Goal: Task Accomplishment & Management: Manage account settings

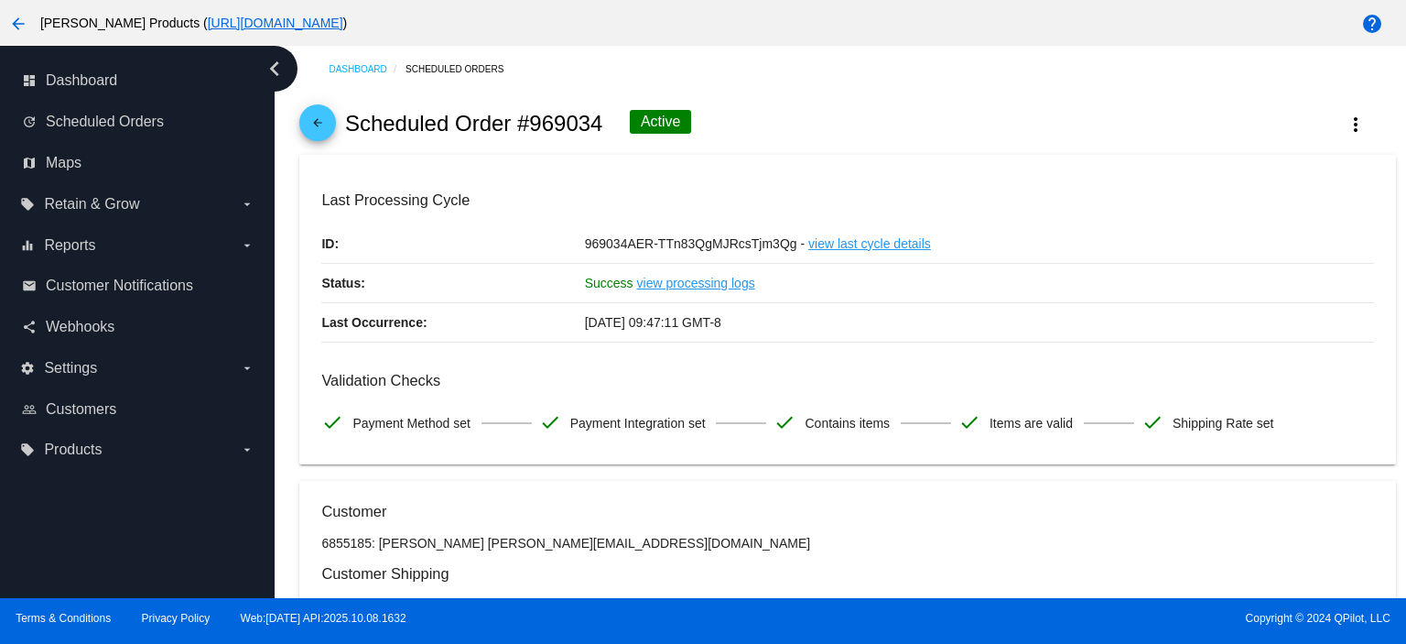
scroll to position [1870, 0]
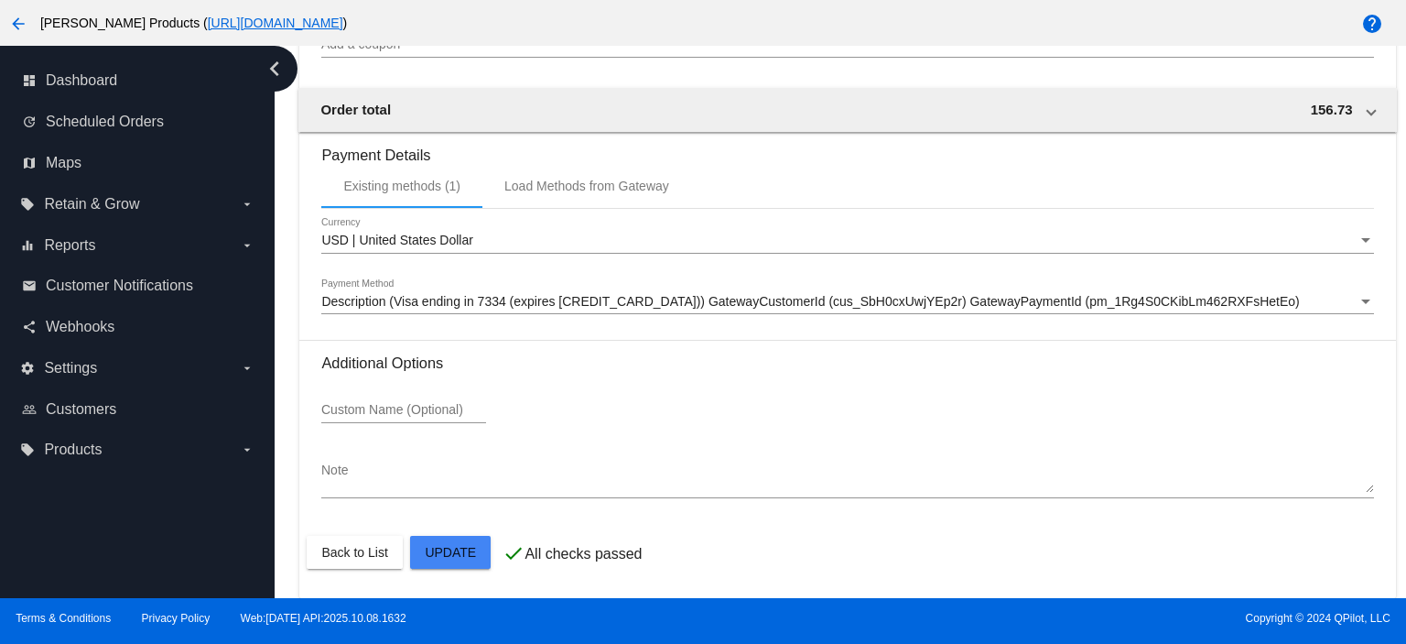
click at [689, 76] on div at bounding box center [703, 322] width 1406 height 644
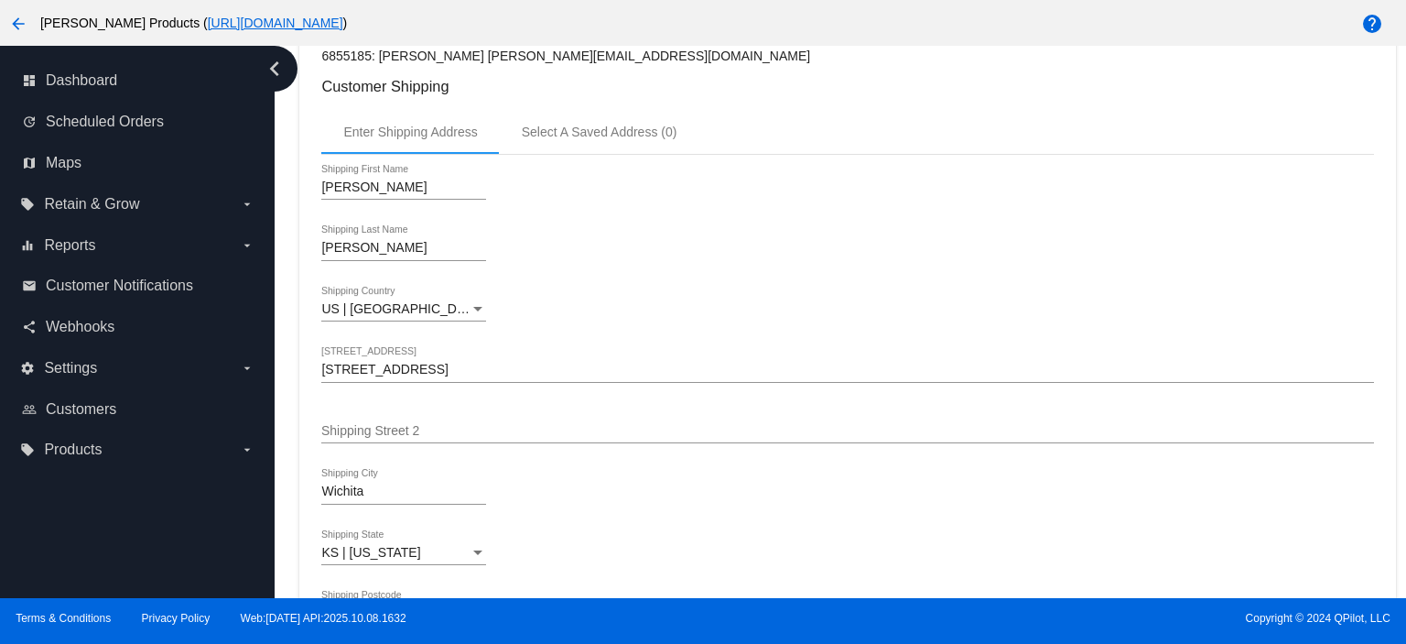
scroll to position [0, 0]
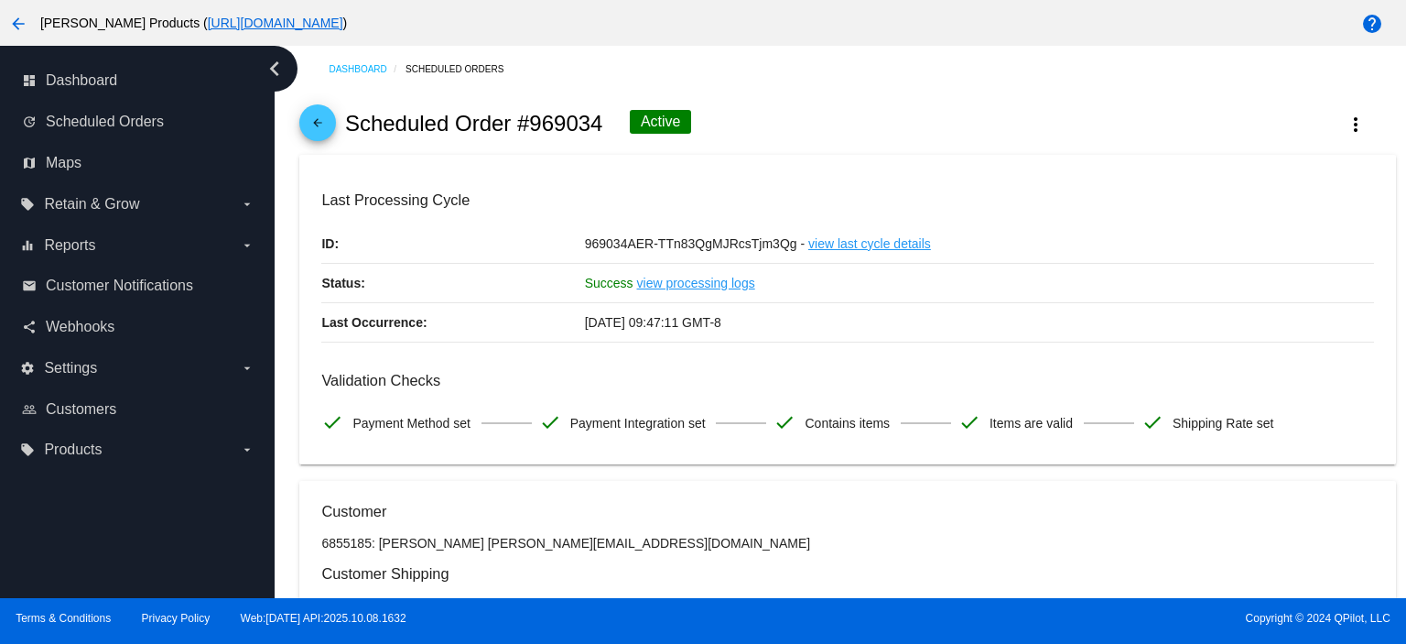
click at [310, 130] on mat-icon "arrow_back" at bounding box center [318, 127] width 22 height 22
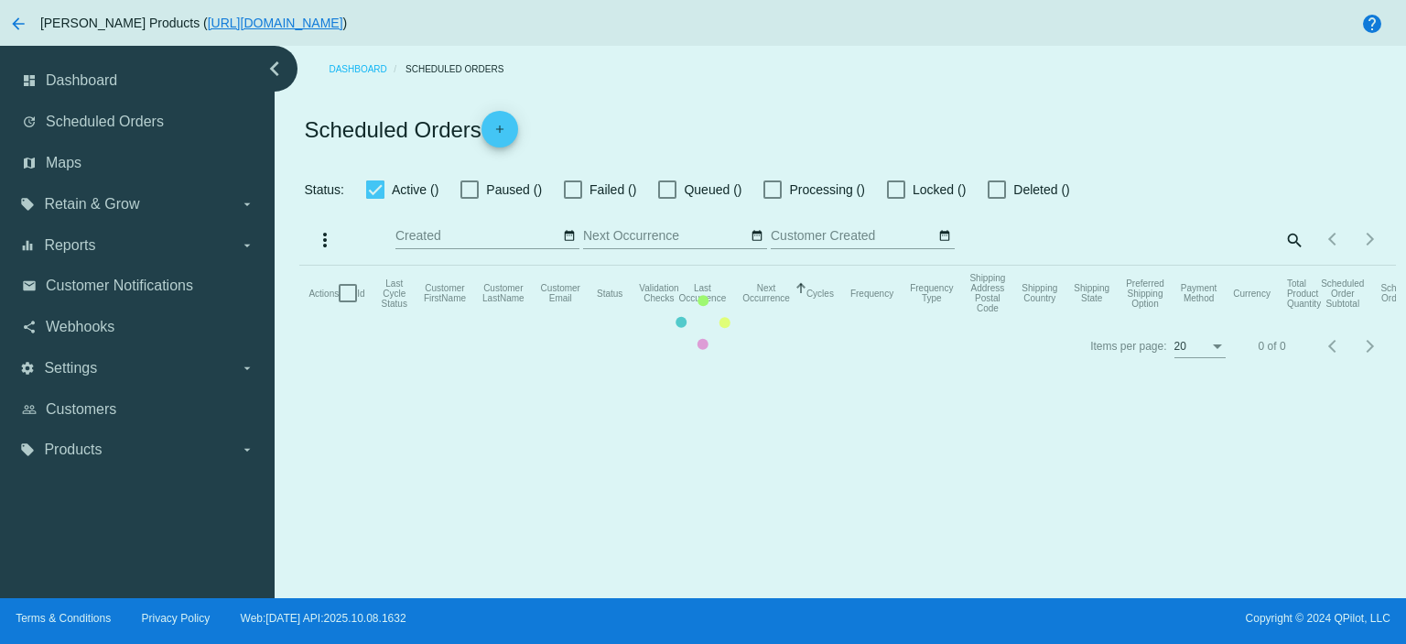
checkbox input "true"
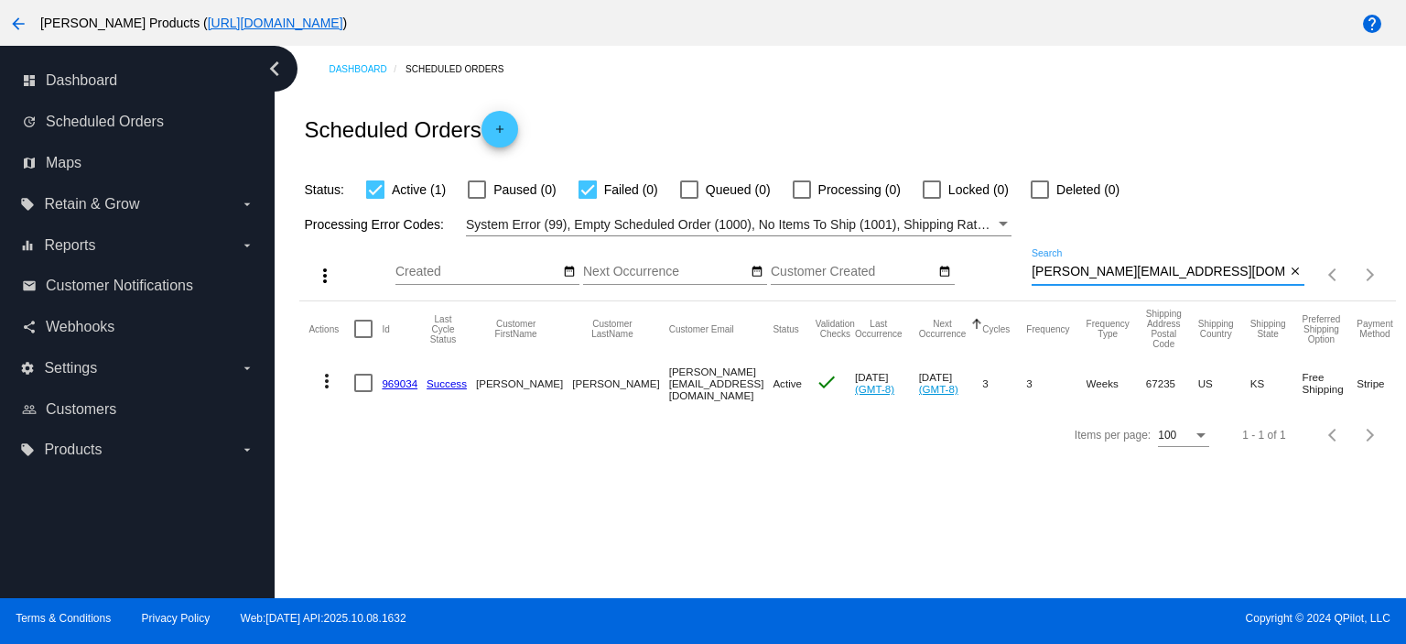
drag, startPoint x: 1165, startPoint y: 277, endPoint x: 999, endPoint y: 287, distance: 166.0
click at [999, 287] on div "more_vert Oct Jan Feb Mar [DATE]" at bounding box center [847, 268] width 1096 height 65
paste input "[EMAIL_ADDRESS][DOMAIN_NAME]"
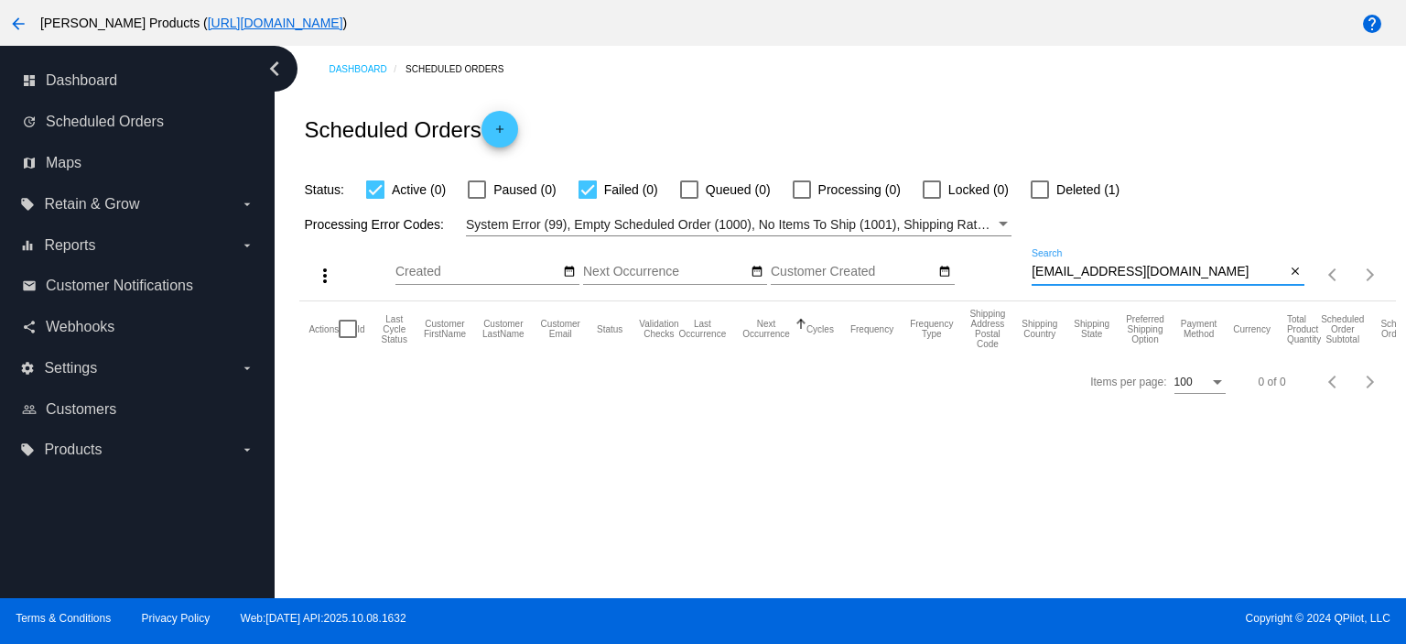
type input "[EMAIL_ADDRESS][DOMAIN_NAME]"
click at [1044, 190] on div at bounding box center [1040, 189] width 18 height 18
click at [1040, 199] on input "Deleted (1)" at bounding box center [1039, 199] width 1 height 1
checkbox input "true"
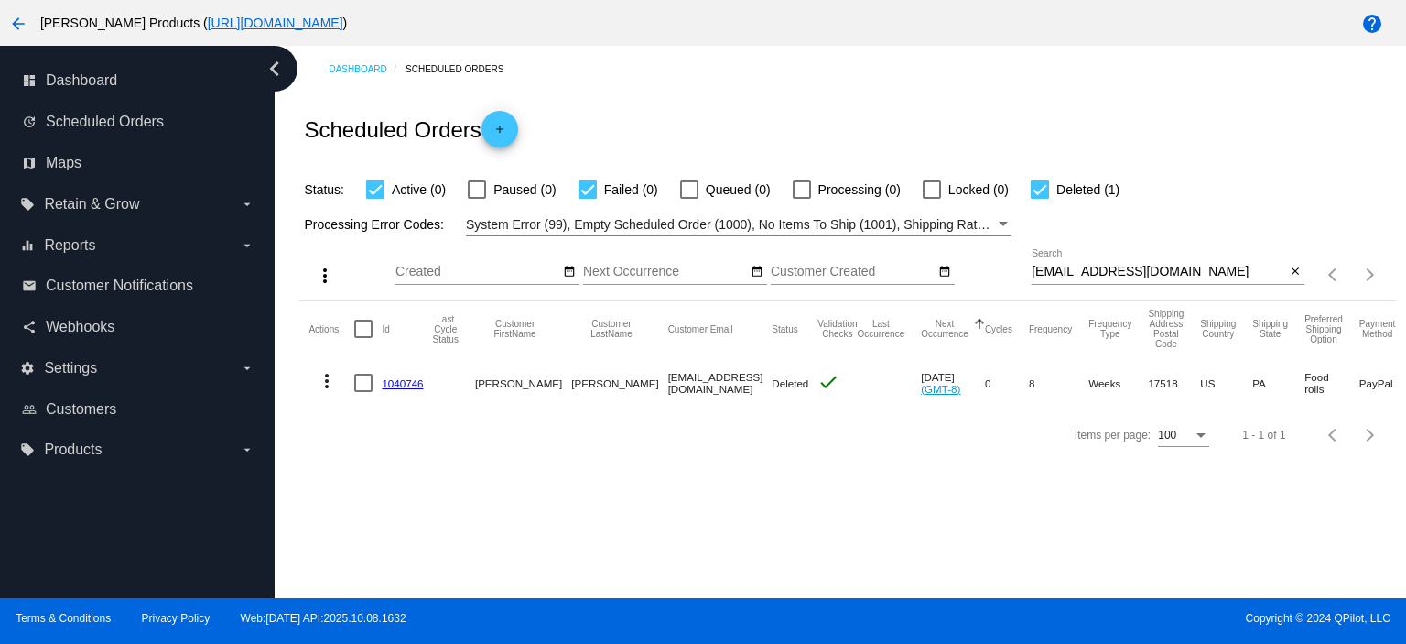
click at [388, 377] on link "1040746" at bounding box center [402, 383] width 41 height 12
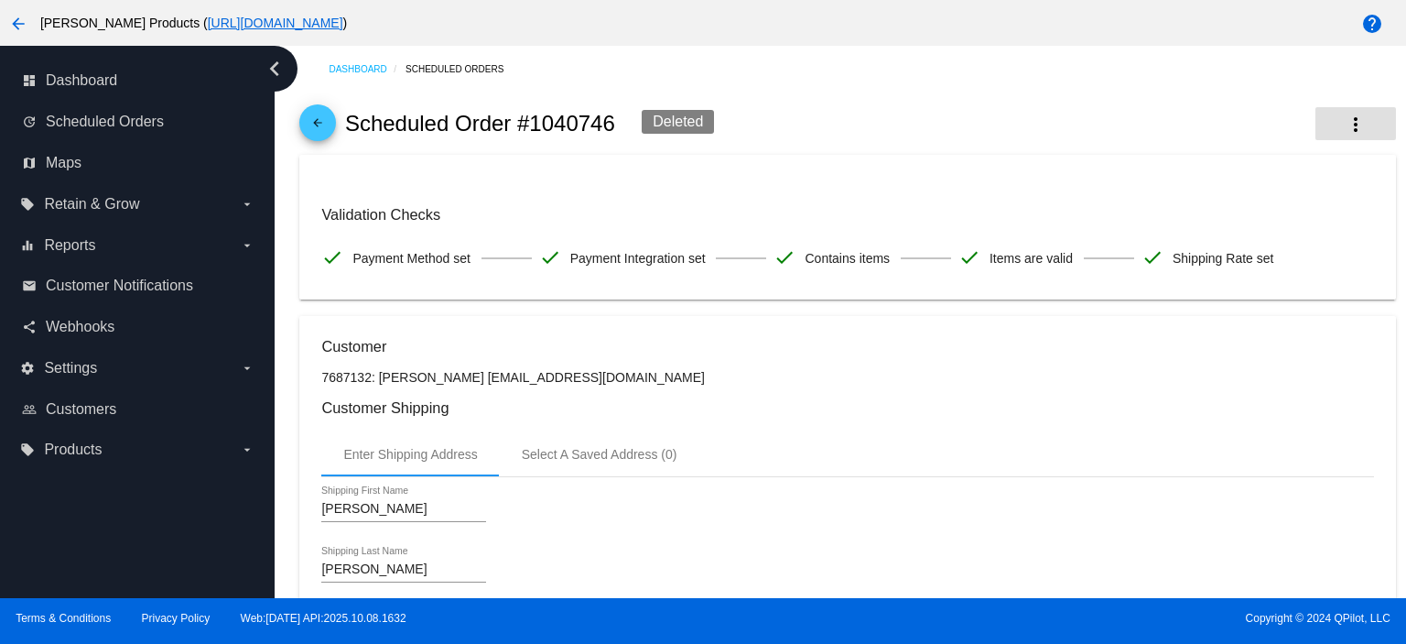
click at [1345, 127] on mat-icon "more_vert" at bounding box center [1356, 125] width 22 height 22
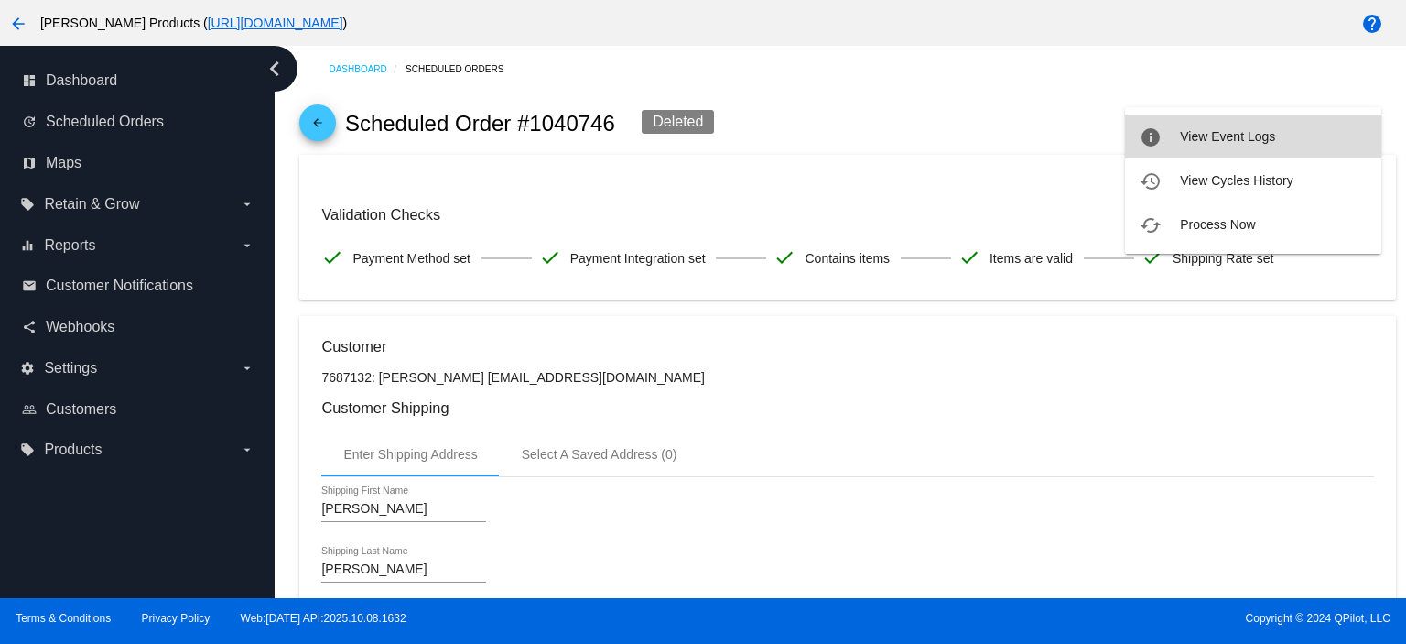
click at [1278, 140] on button "info View Event Logs" at bounding box center [1253, 136] width 256 height 44
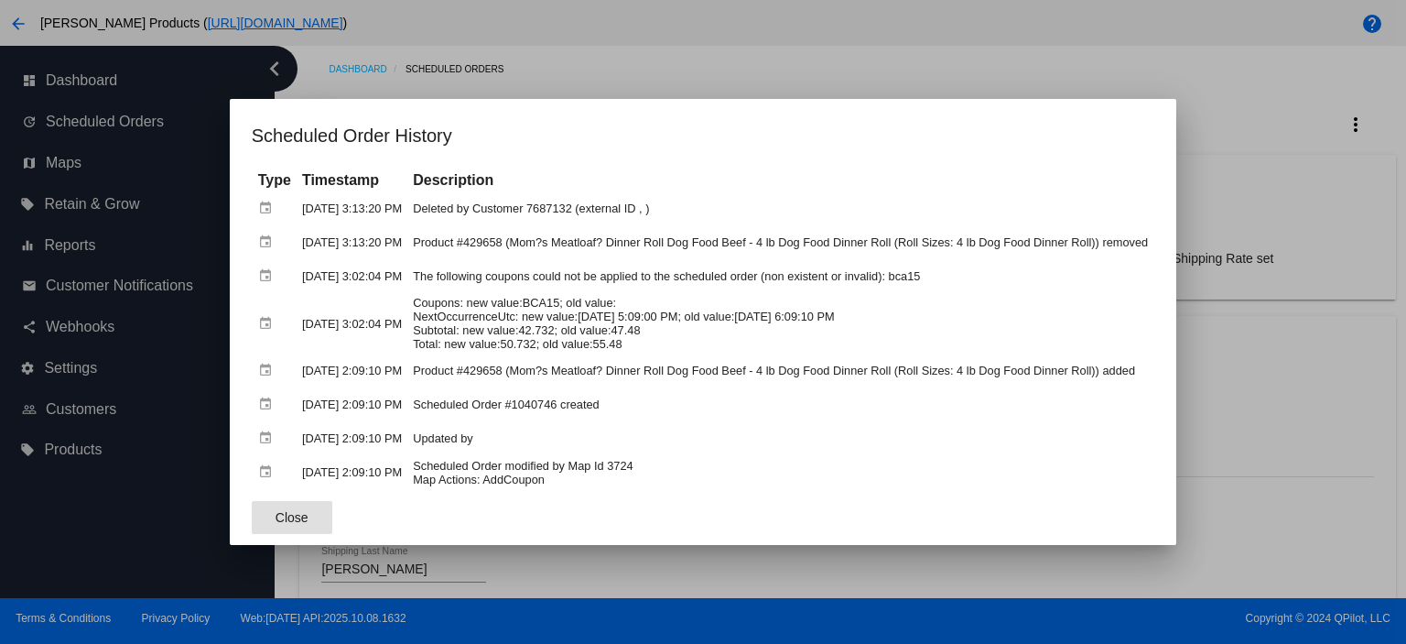
click at [275, 497] on mat-dialog-actions "Close" at bounding box center [703, 517] width 903 height 55
click at [275, 504] on button "Close" at bounding box center [292, 517] width 81 height 33
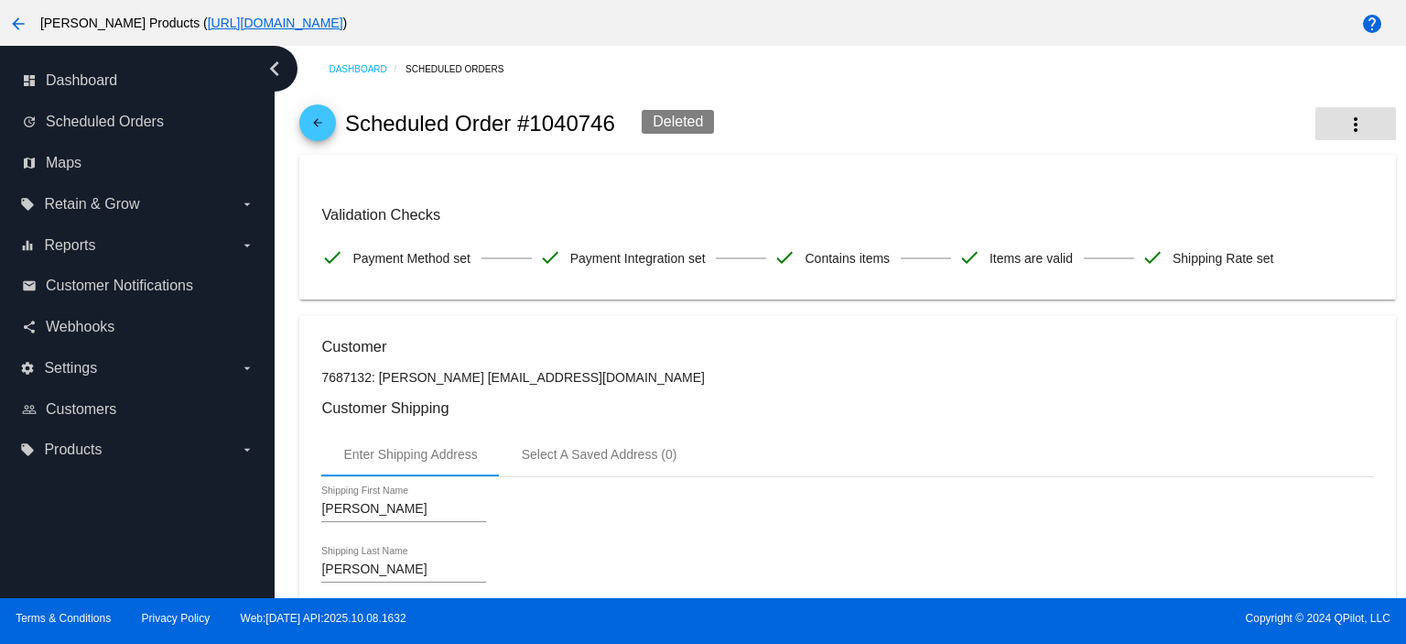
click at [1345, 115] on mat-icon "more_vert" at bounding box center [1356, 125] width 22 height 22
drag, startPoint x: 960, startPoint y: 92, endPoint x: 921, endPoint y: 76, distance: 42.3
click at [938, 82] on div at bounding box center [703, 322] width 1406 height 644
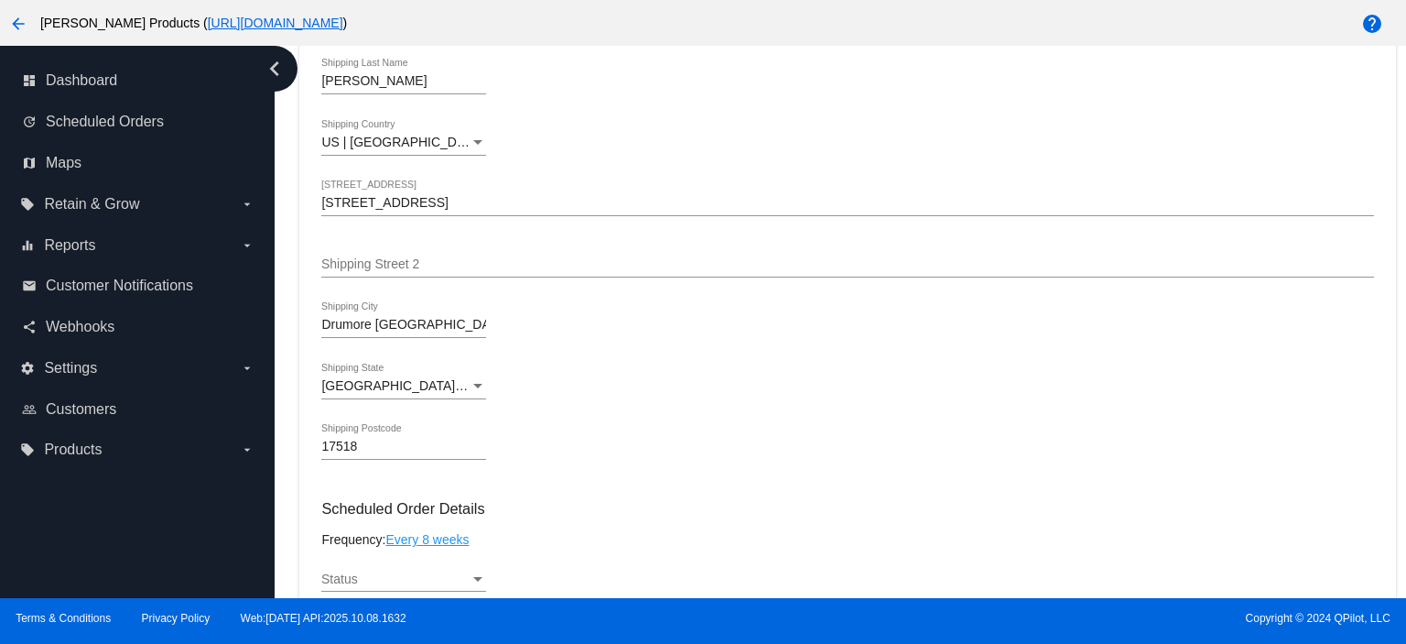
scroll to position [733, 0]
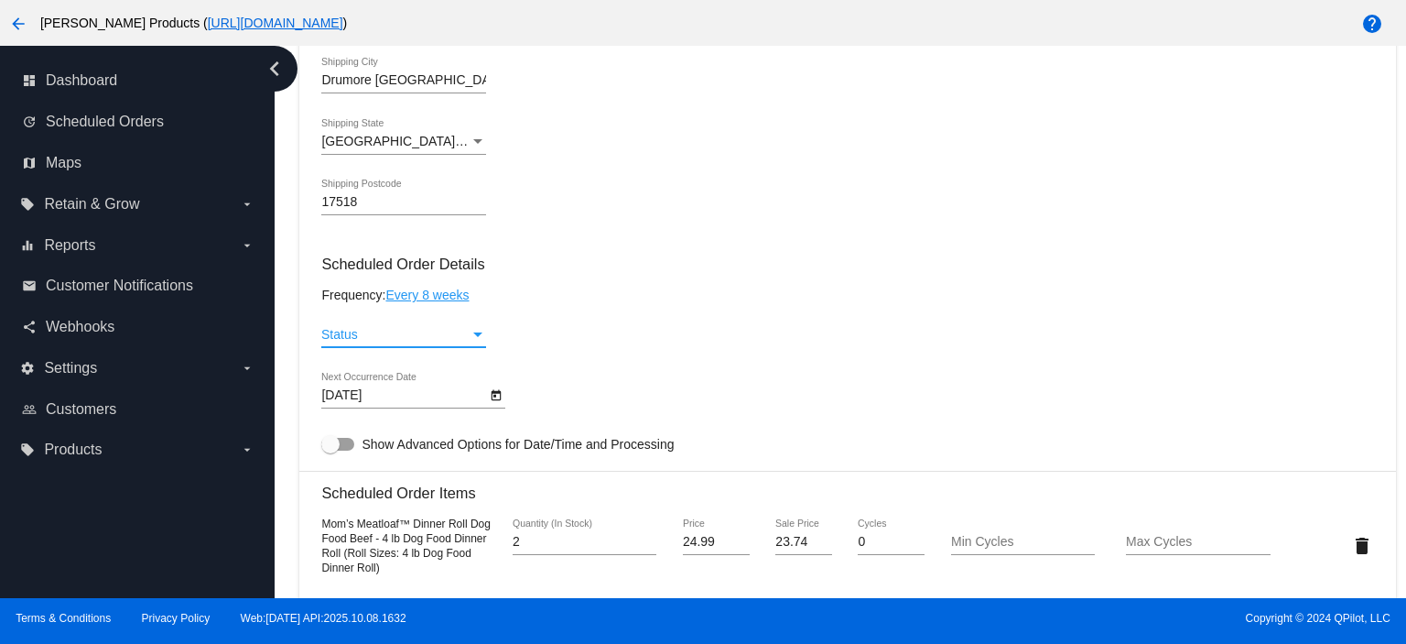
click at [360, 333] on div "Status" at bounding box center [395, 335] width 148 height 15
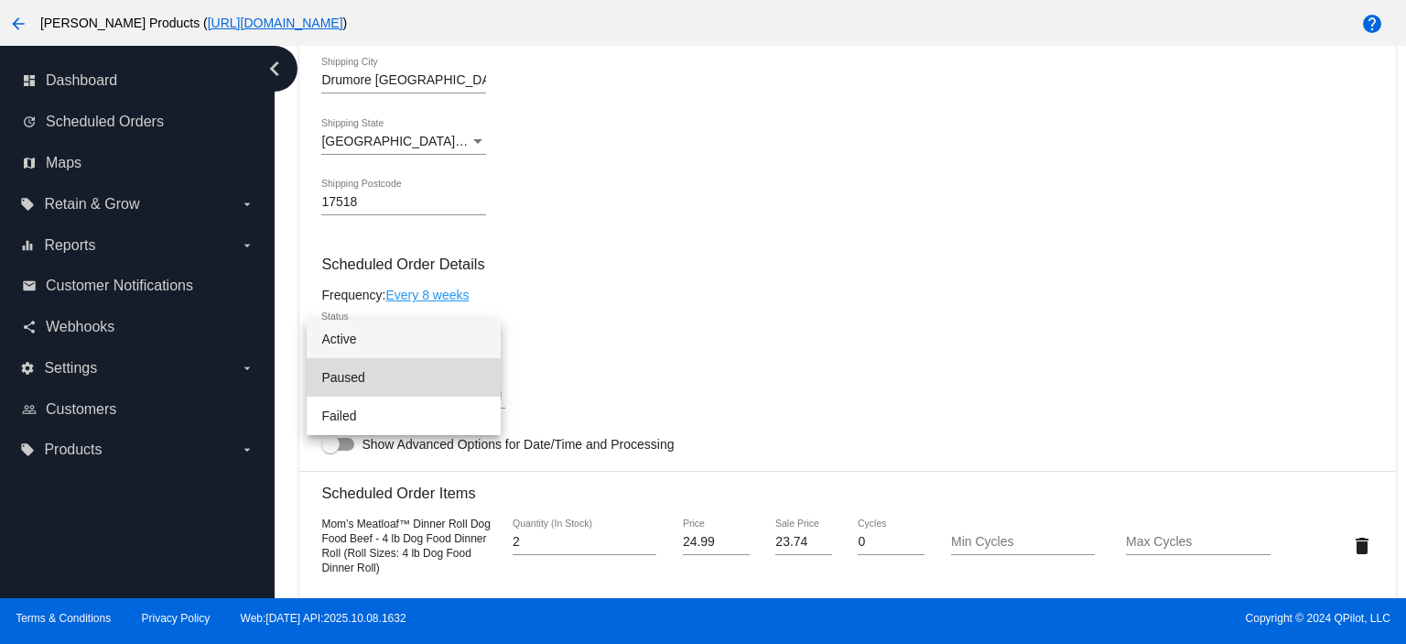
click at [349, 370] on span "Paused" at bounding box center [403, 377] width 165 height 38
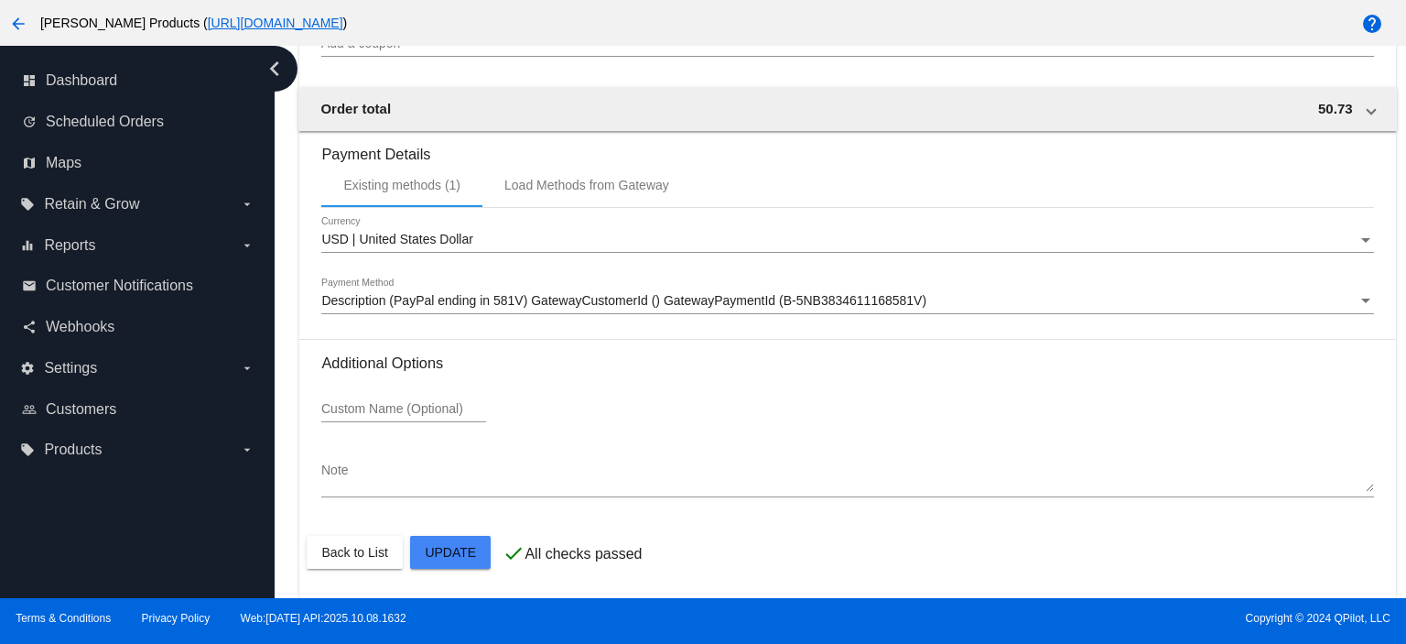
scroll to position [1627, 0]
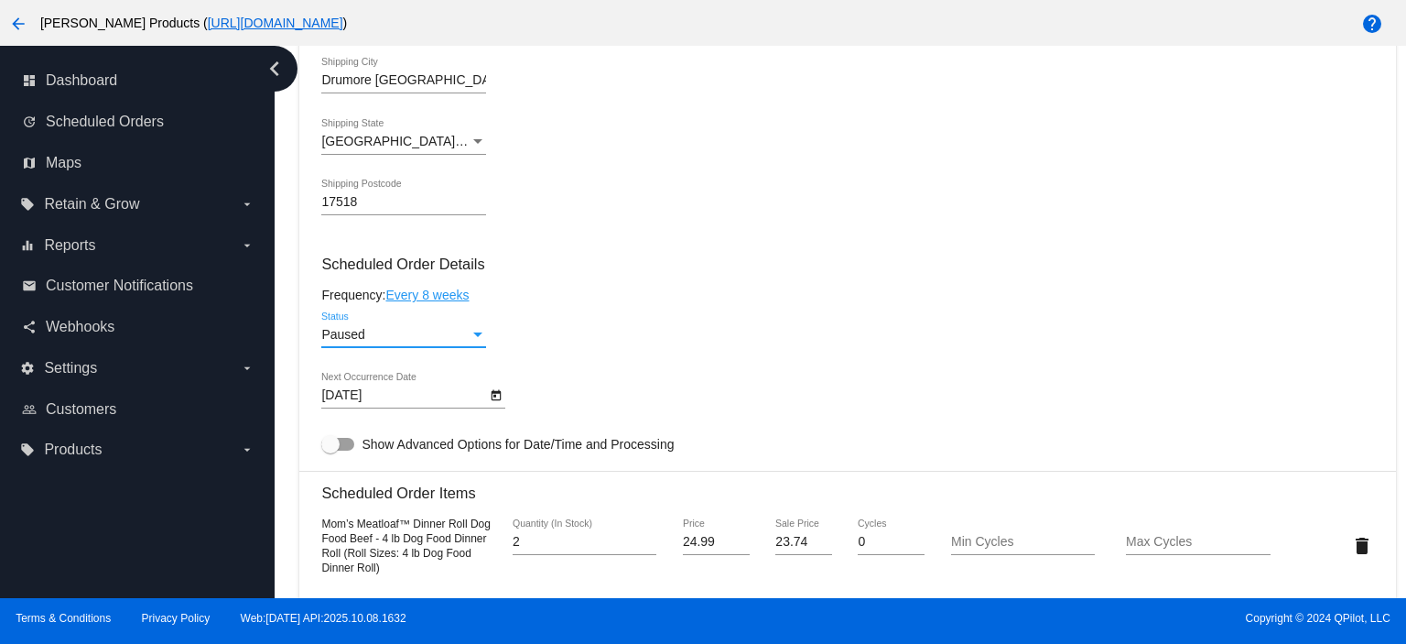
scroll to position [854, 0]
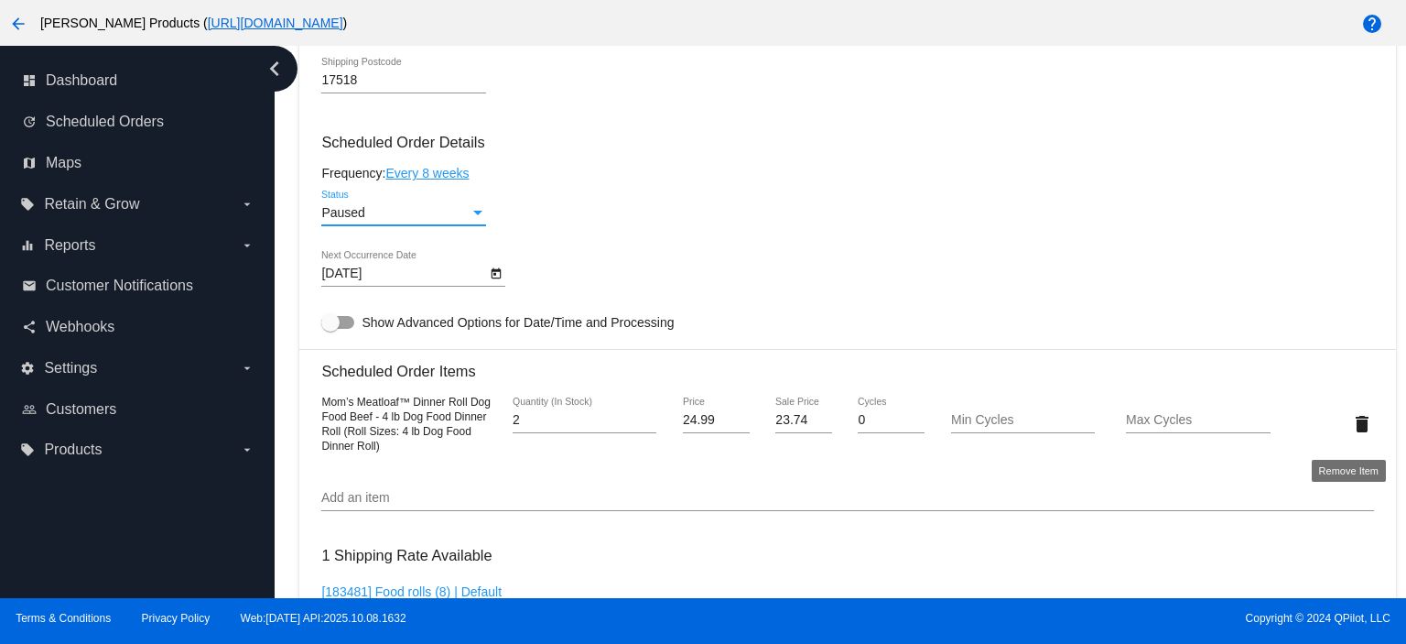
click at [1354, 435] on mat-icon "delete" at bounding box center [1362, 424] width 22 height 22
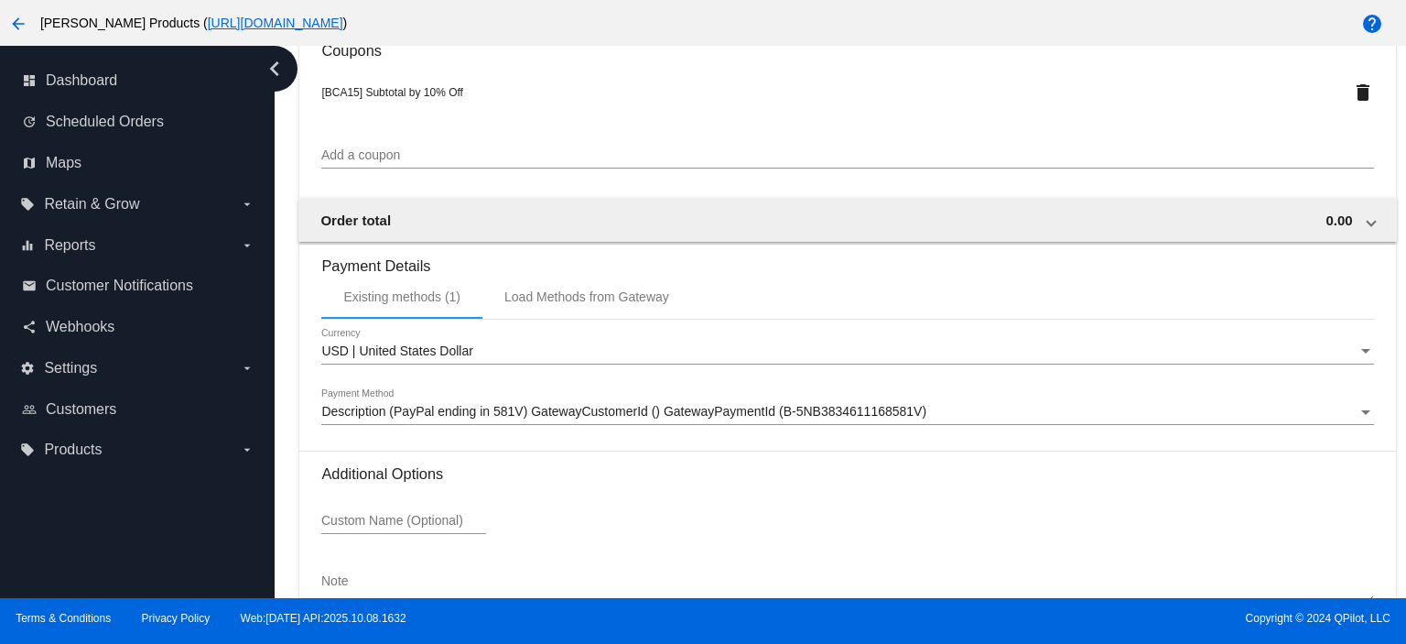
scroll to position [1531, 0]
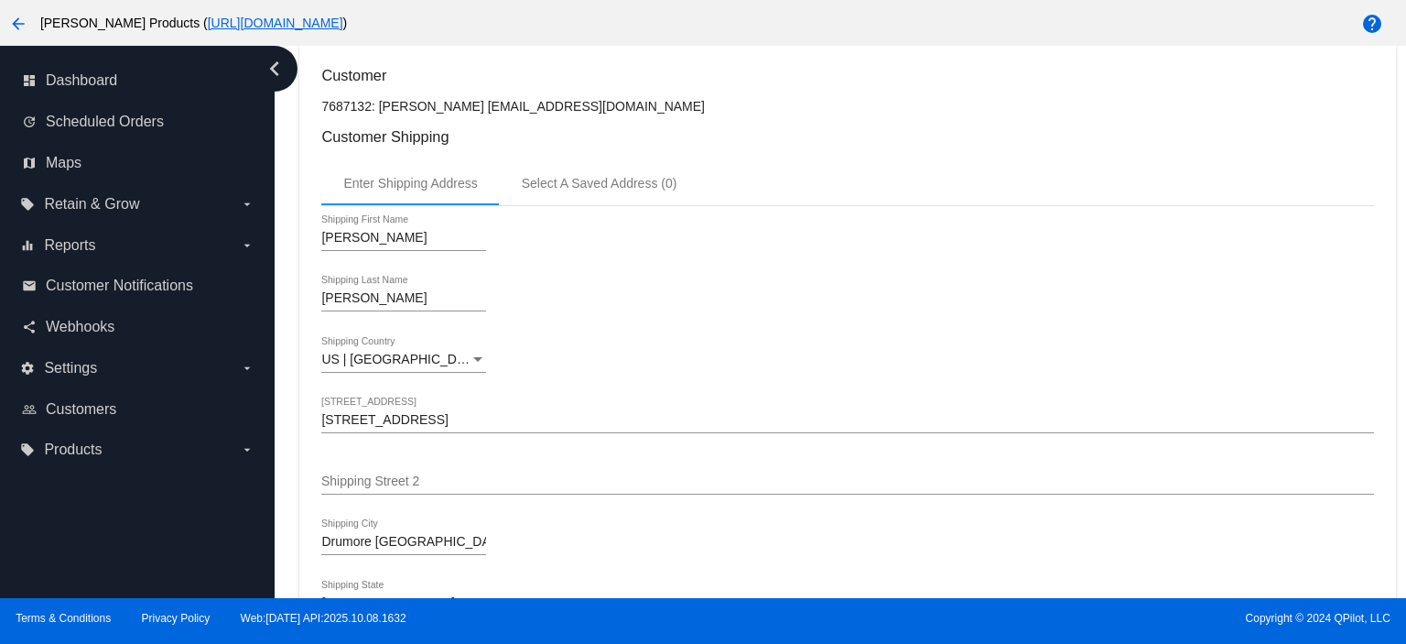
scroll to position [0, 0]
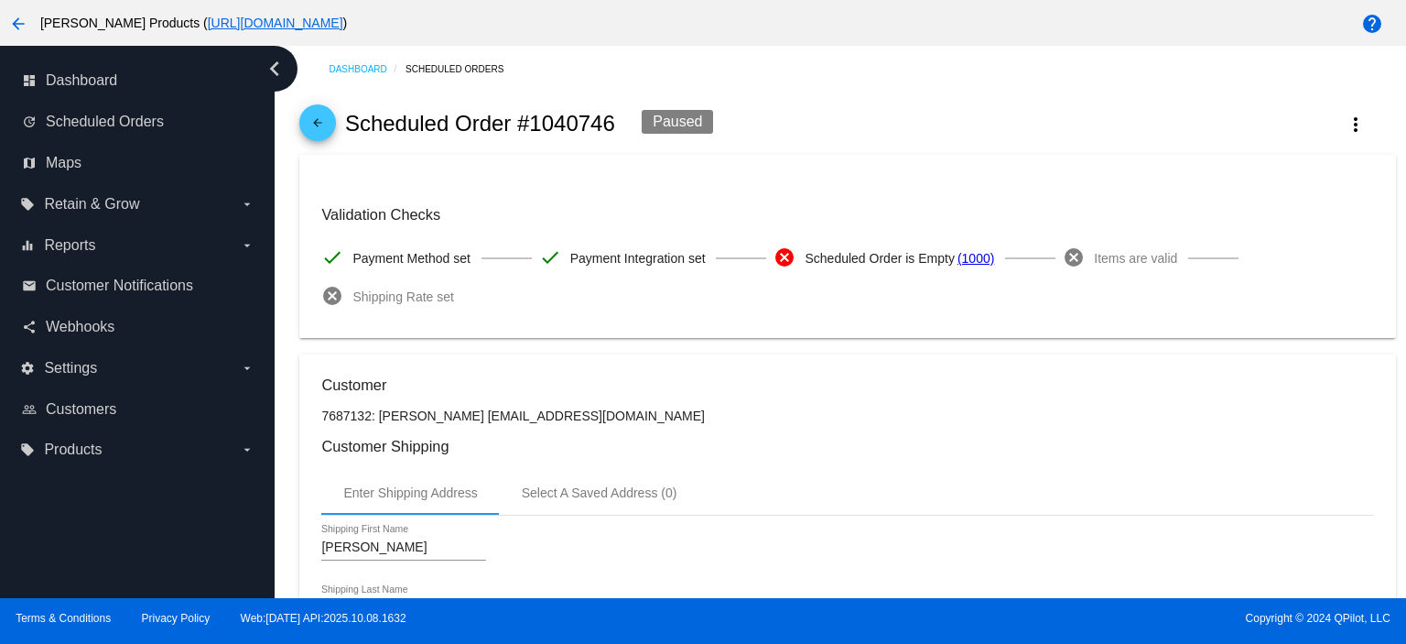
click at [320, 125] on mat-icon "arrow_back" at bounding box center [318, 127] width 22 height 22
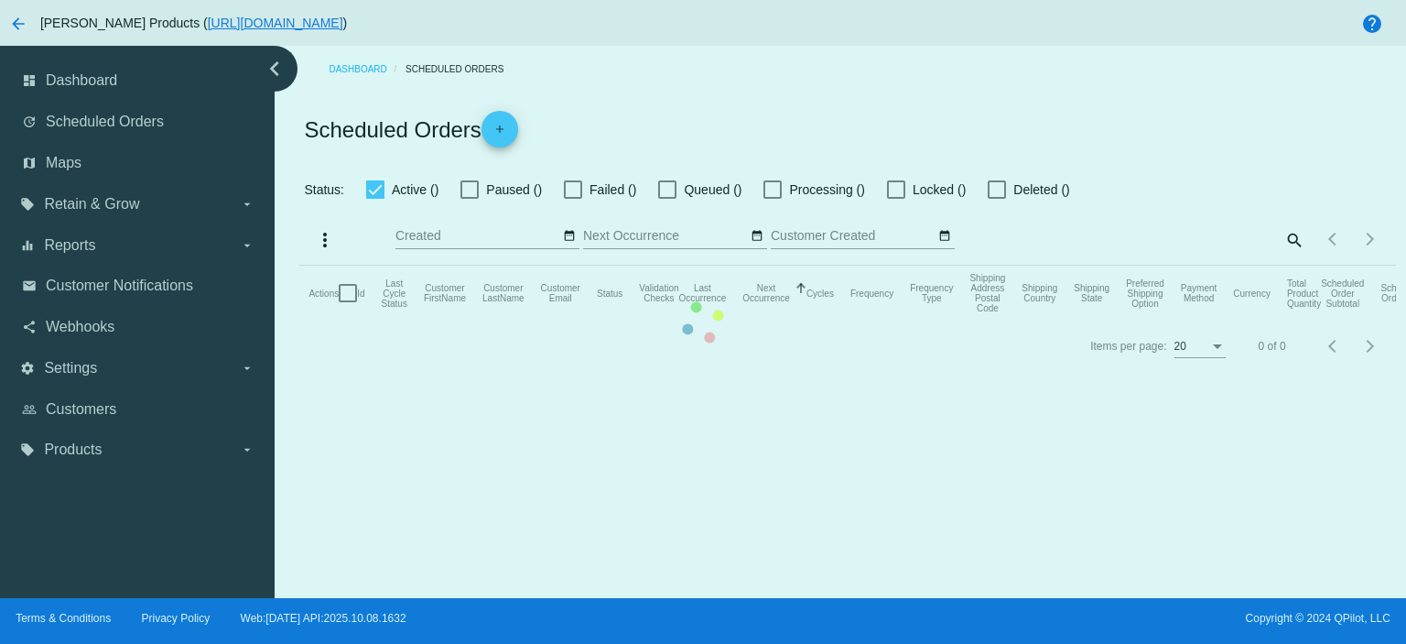
checkbox input "true"
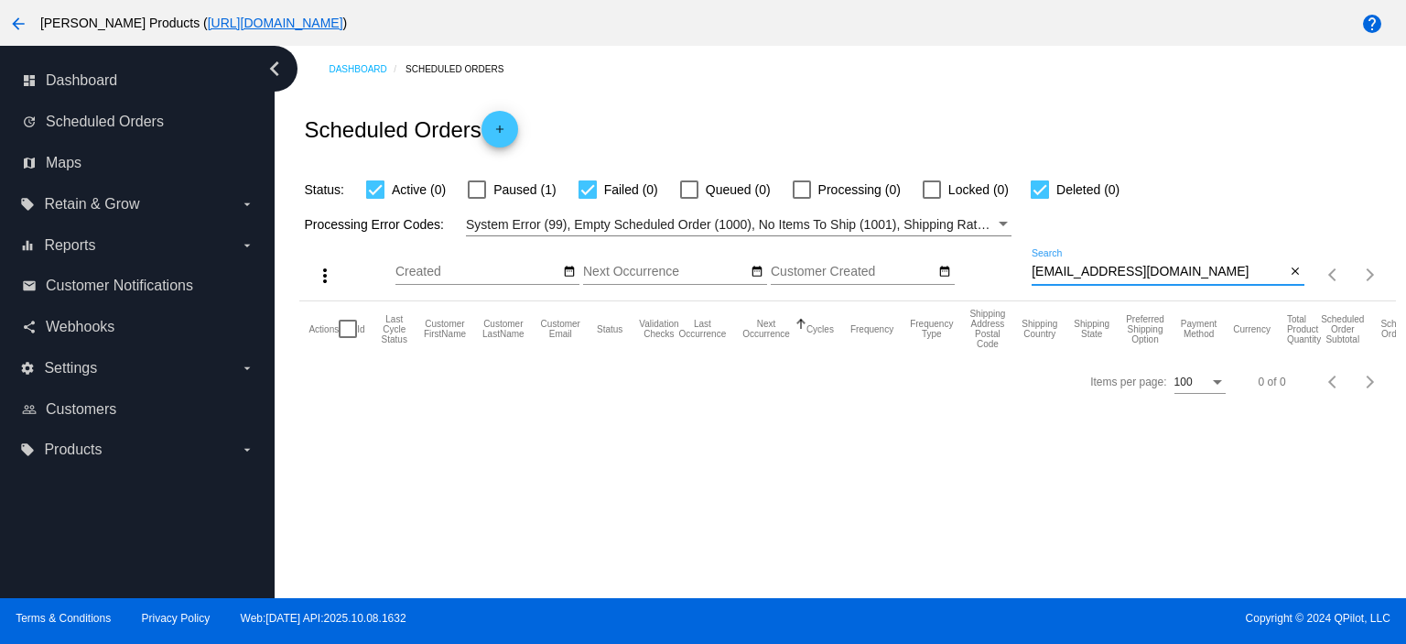
drag, startPoint x: 1206, startPoint y: 268, endPoint x: 1018, endPoint y: 277, distance: 187.9
click at [1018, 277] on div "more_vert Oct Jan Feb Mar [DATE]" at bounding box center [847, 268] width 1096 height 65
paste input "[EMAIL_ADDRESS][DOMAIN_NAME]"
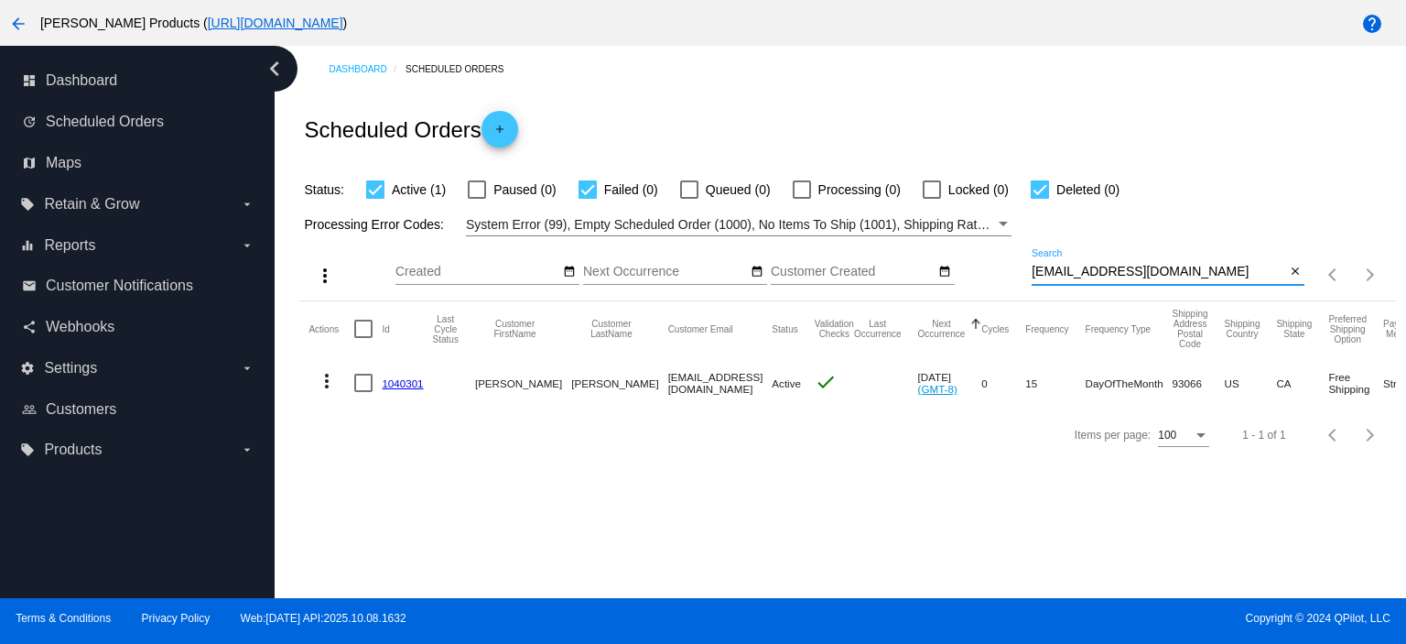
type input "[EMAIL_ADDRESS][DOMAIN_NAME]"
